Goal: Information Seeking & Learning: Learn about a topic

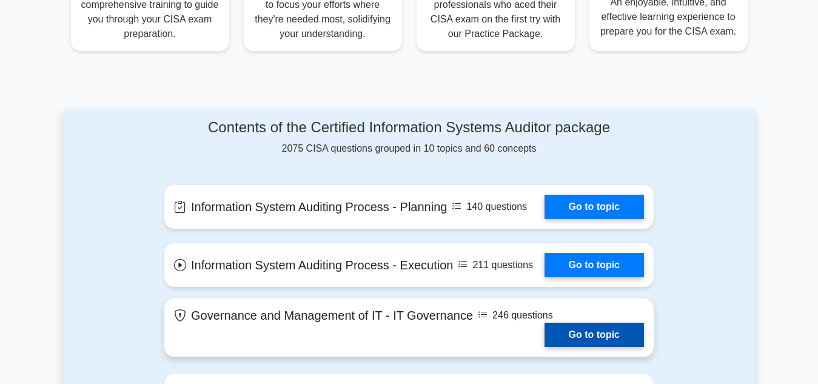
scroll to position [485, 0]
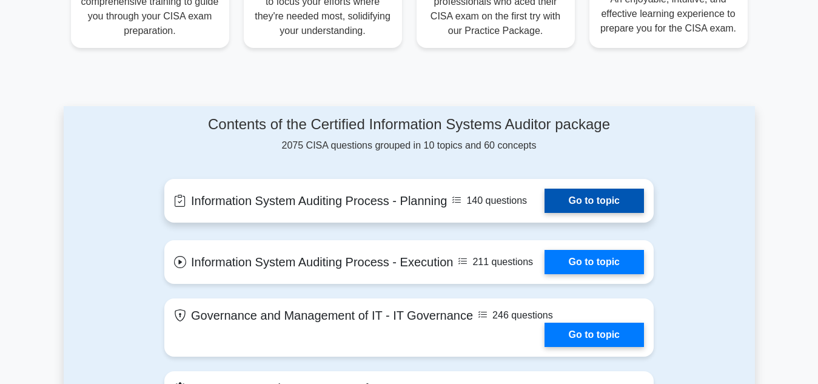
click at [589, 201] on link "Go to topic" at bounding box center [595, 201] width 100 height 24
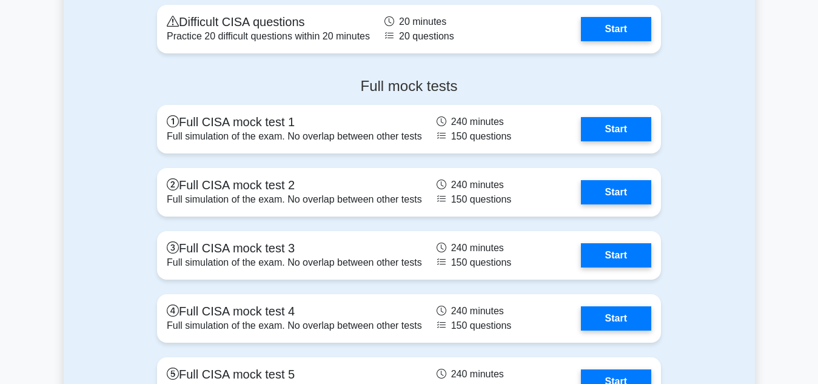
scroll to position [1694, 0]
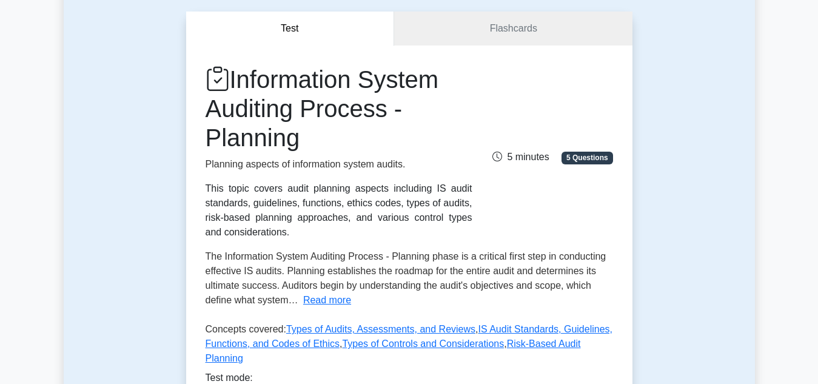
scroll to position [121, 0]
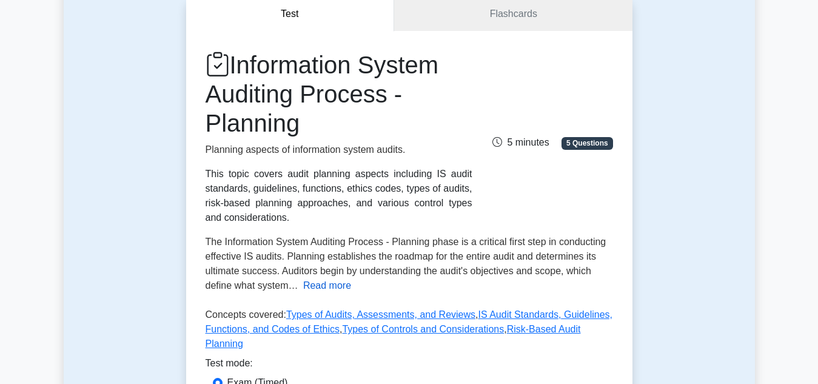
click at [325, 286] on button "Read more" at bounding box center [327, 285] width 48 height 15
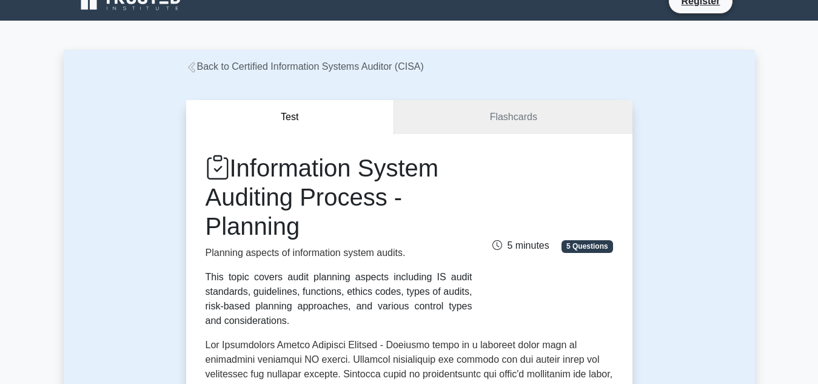
scroll to position [0, 0]
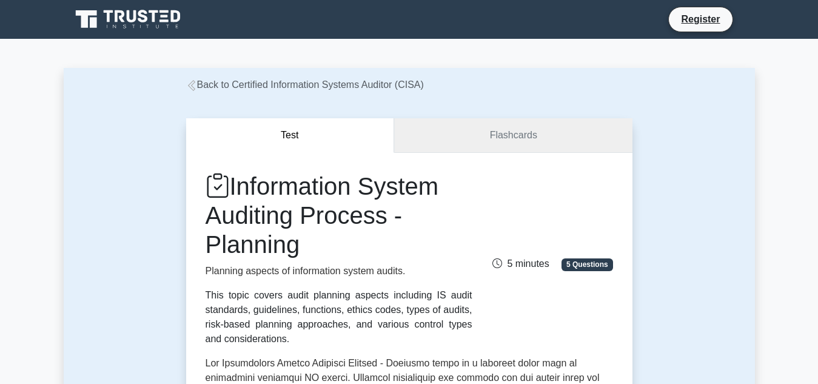
click at [521, 143] on link "Flashcards" at bounding box center [513, 135] width 238 height 35
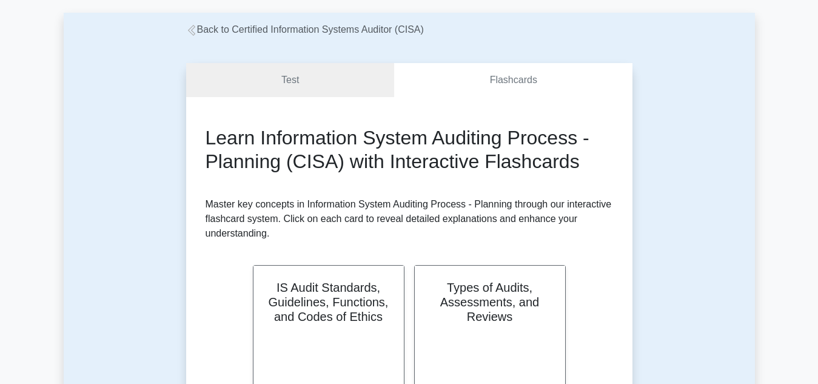
scroll to position [182, 0]
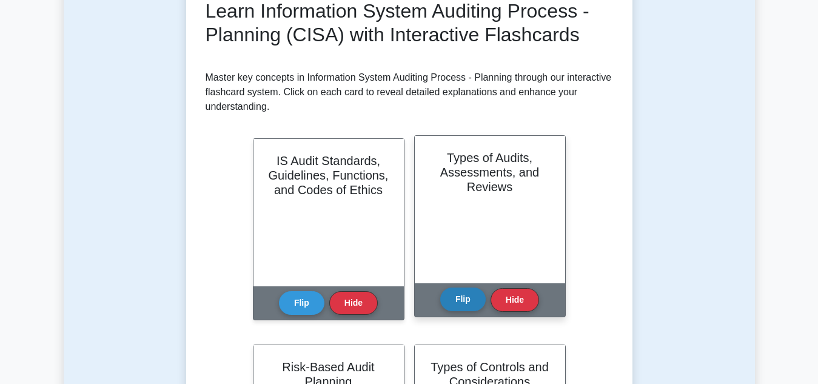
click at [471, 300] on button "Flip" at bounding box center [463, 300] width 46 height 24
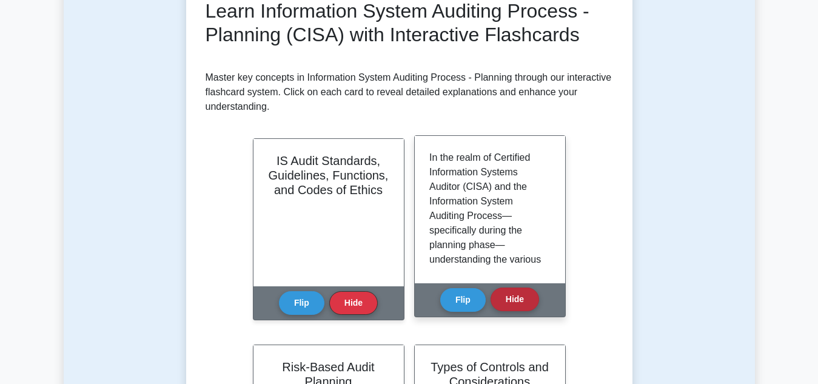
click at [514, 303] on button "Hide" at bounding box center [515, 300] width 49 height 24
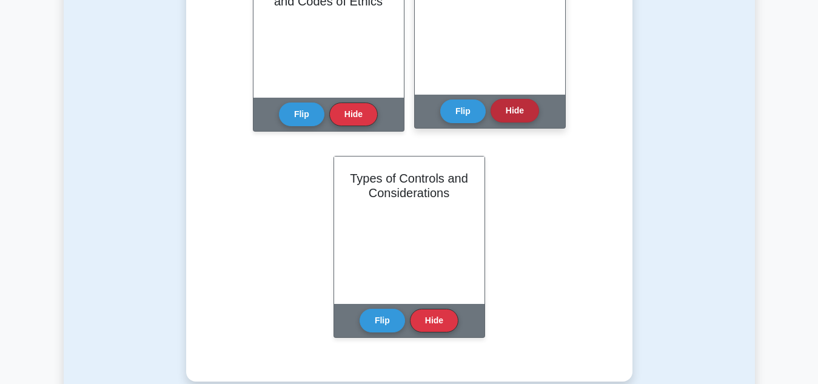
scroll to position [303, 0]
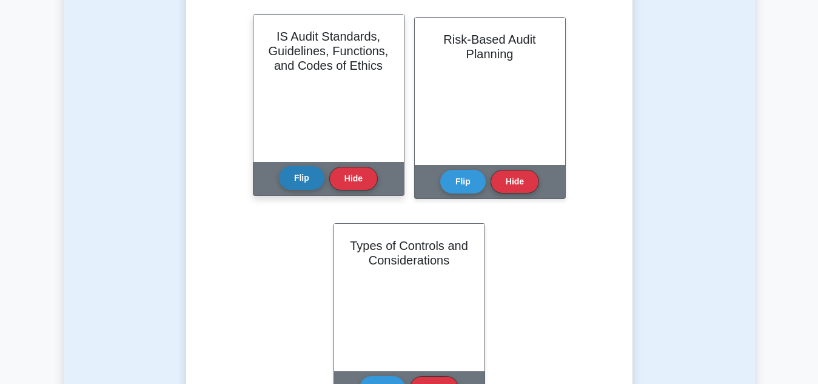
click at [304, 183] on button "Flip" at bounding box center [302, 178] width 46 height 24
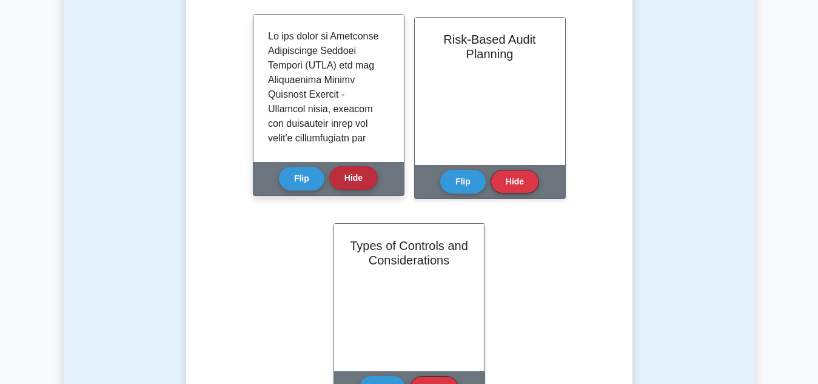
click at [342, 180] on button "Hide" at bounding box center [353, 178] width 49 height 24
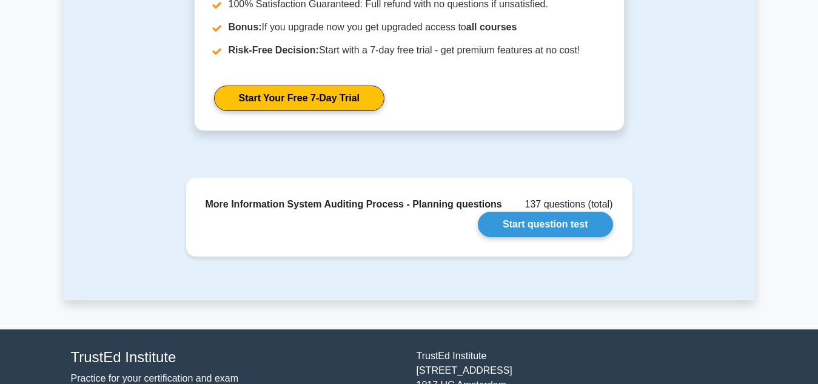
scroll to position [728, 0]
